Goal: Find specific page/section: Find specific page/section

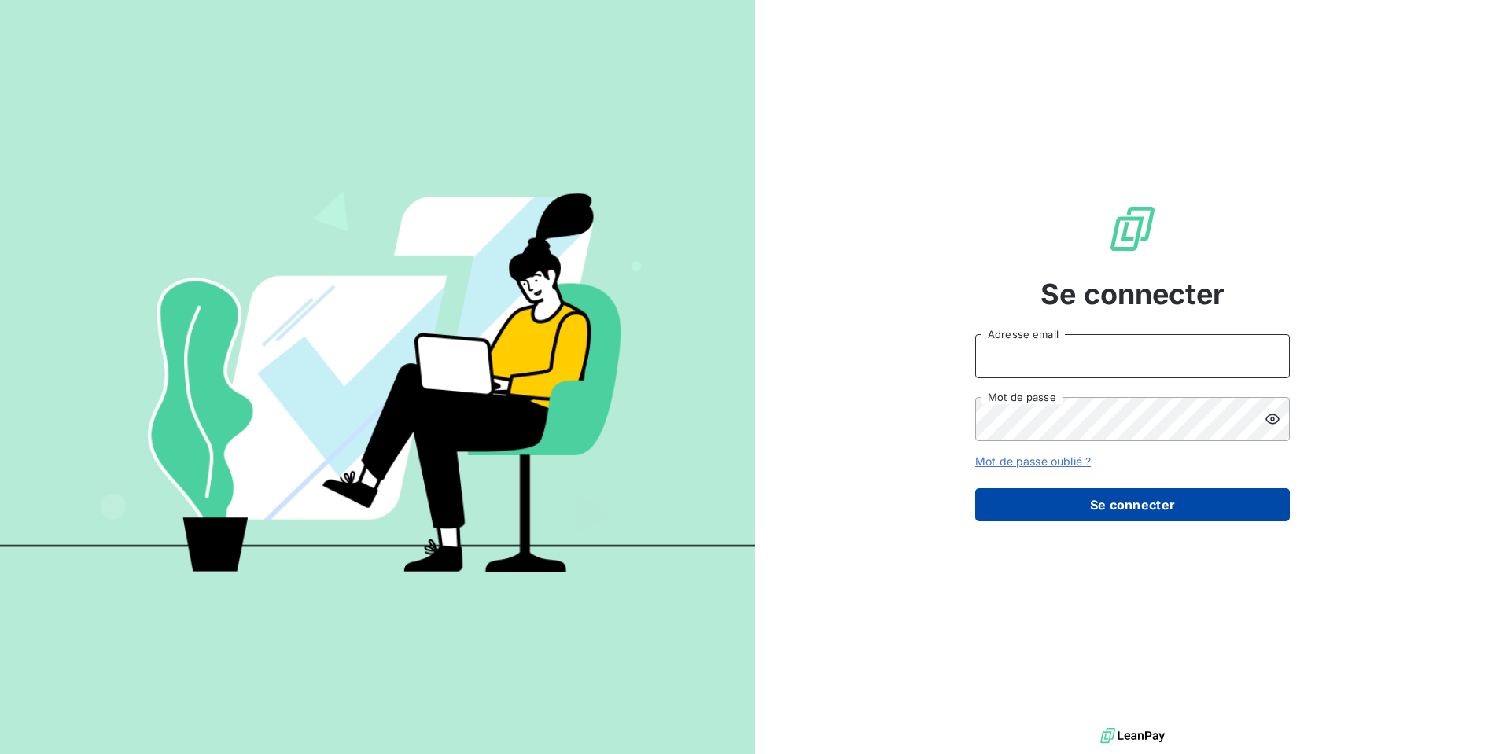
type input "[EMAIL_ADDRESS][DOMAIN_NAME]"
click at [1170, 520] on button "Se connecter" at bounding box center [1132, 504] width 315 height 33
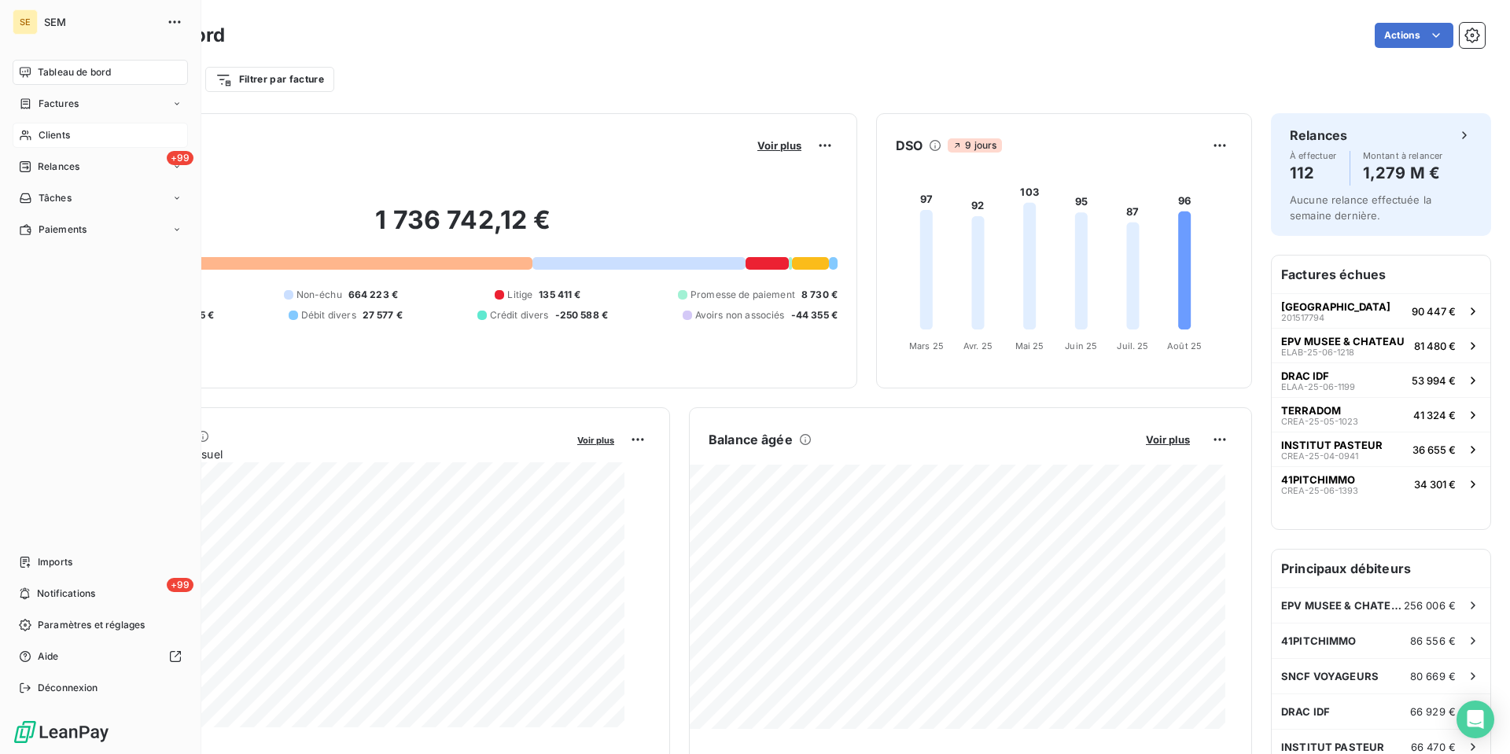
click at [53, 142] on span "Clients" at bounding box center [54, 135] width 31 height 14
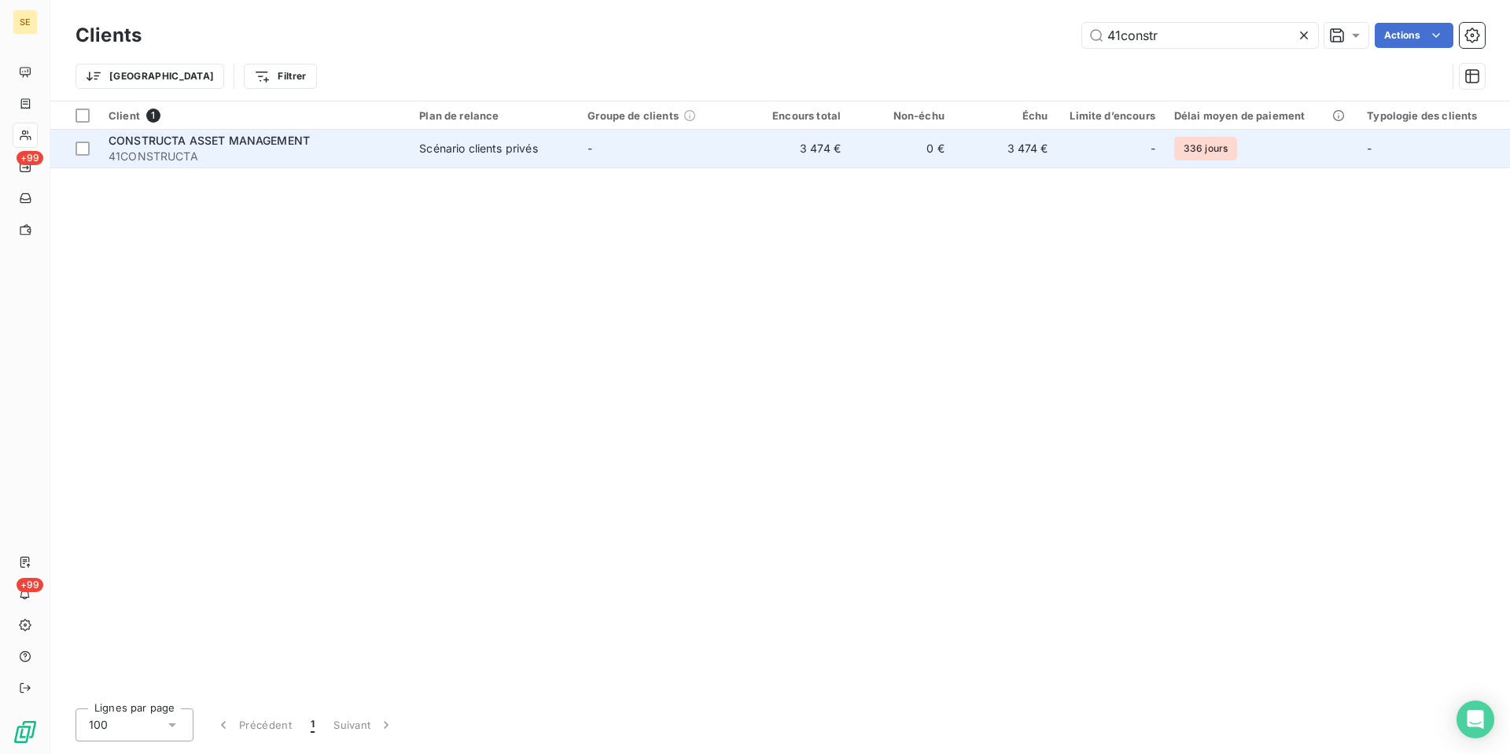
type input "41constr"
click at [537, 156] on div "Scénario clients privés" at bounding box center [478, 149] width 118 height 16
